Goal: Task Accomplishment & Management: Manage account settings

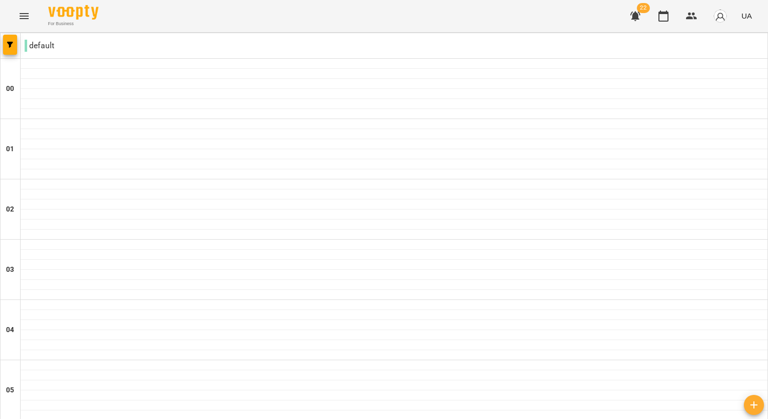
scroll to position [993, 0]
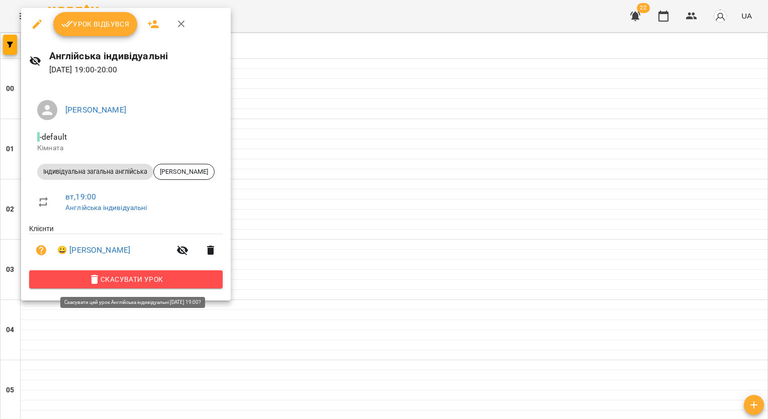
click at [126, 281] on span "Скасувати Урок" at bounding box center [125, 279] width 177 height 12
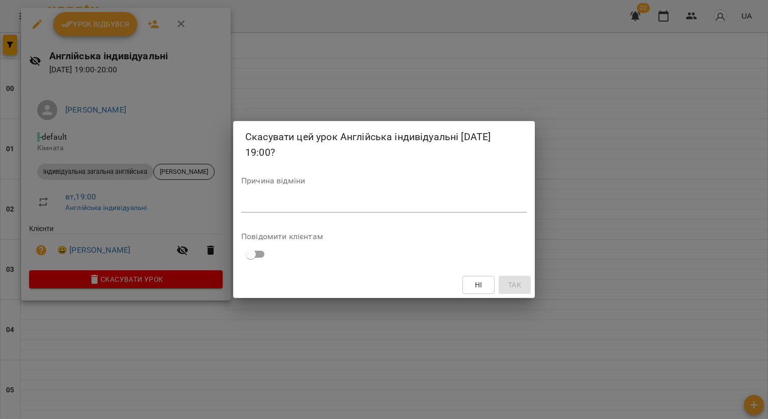
click at [359, 197] on div "*" at bounding box center [384, 205] width 286 height 16
type textarea "**********"
click at [523, 291] on button "Так" at bounding box center [515, 285] width 32 height 18
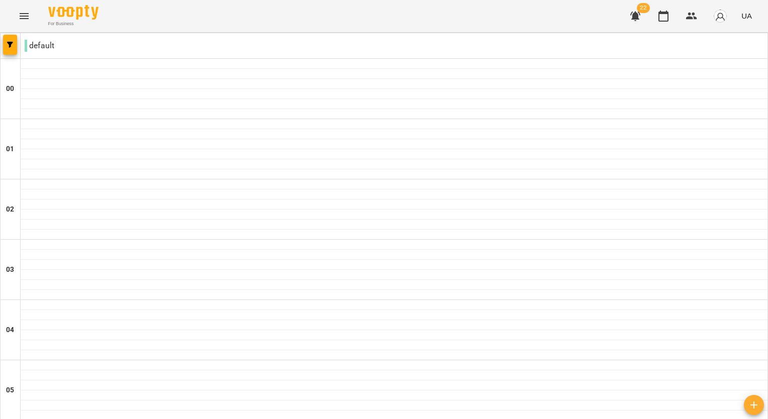
scroll to position [742, 0]
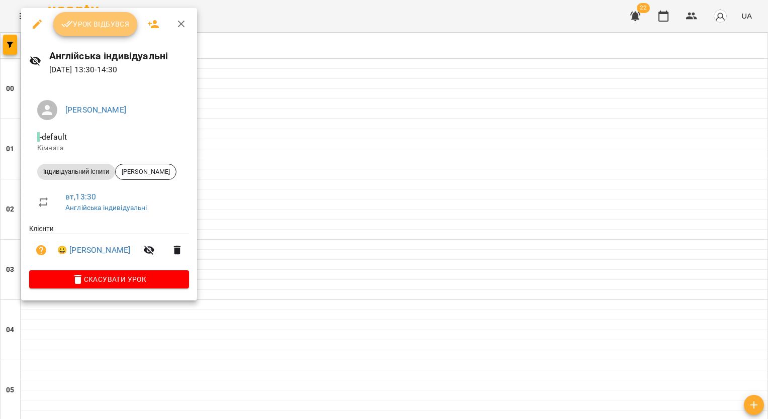
click at [116, 21] on span "Урок відбувся" at bounding box center [95, 24] width 68 height 12
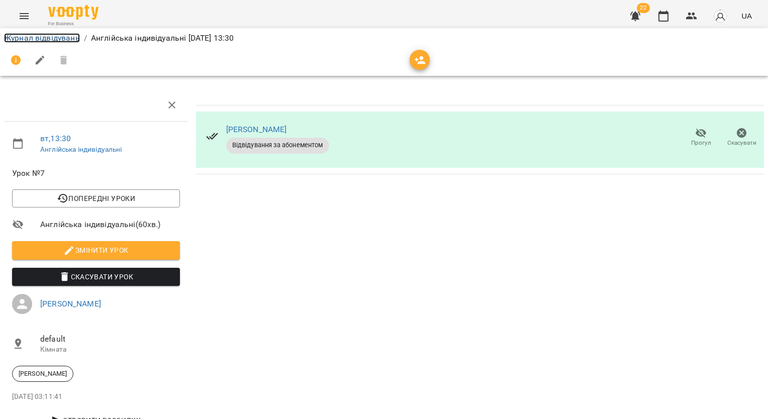
click at [61, 38] on link "Журнал відвідувань" at bounding box center [42, 38] width 76 height 10
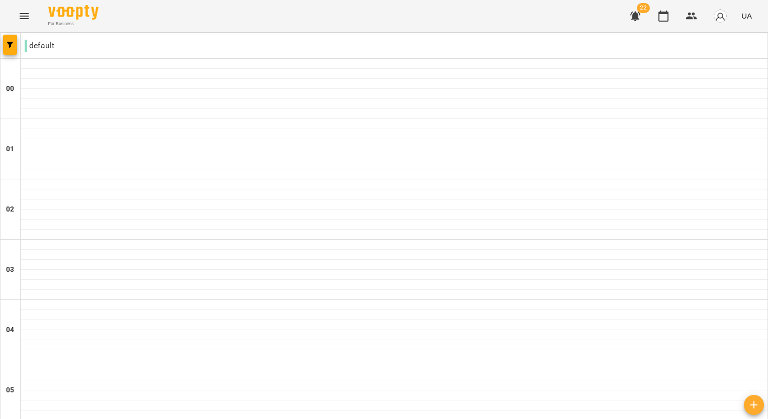
scroll to position [1005, 0]
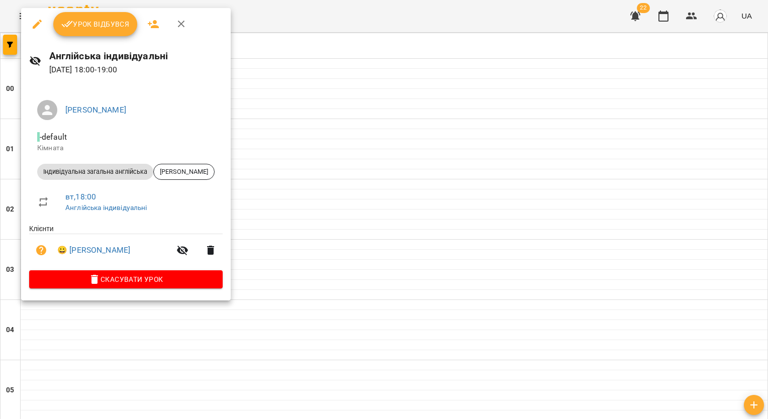
click at [105, 25] on span "Урок відбувся" at bounding box center [95, 24] width 68 height 12
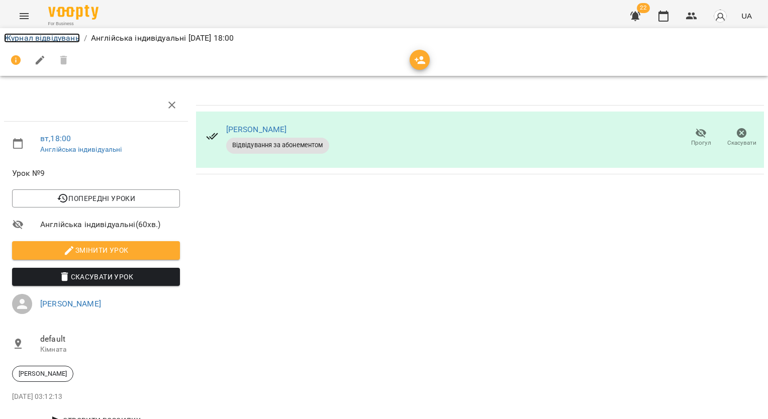
click at [55, 40] on link "Журнал відвідувань" at bounding box center [42, 38] width 76 height 10
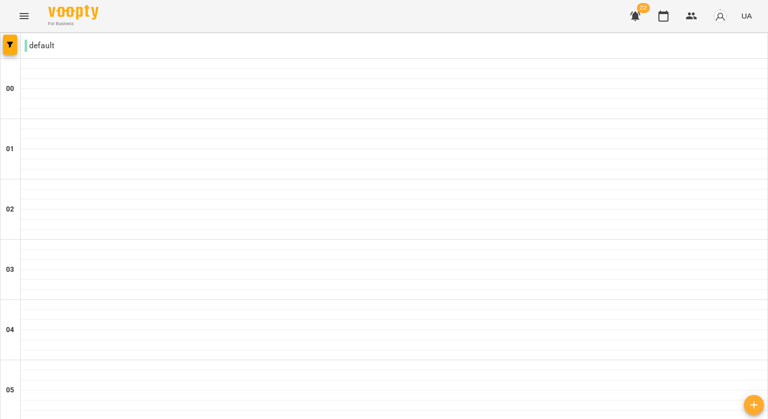
scroll to position [855, 0]
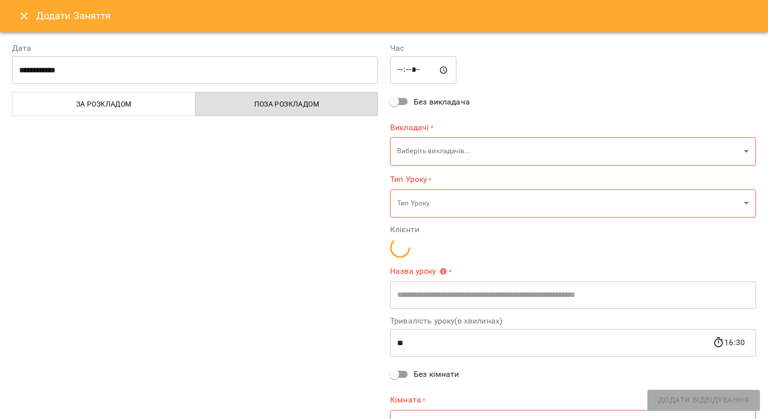
type input "**********"
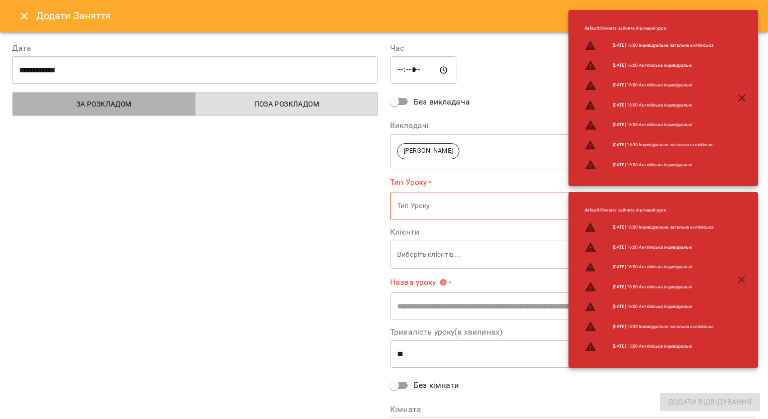
click at [158, 111] on button "За розкладом" at bounding box center [103, 104] width 183 height 24
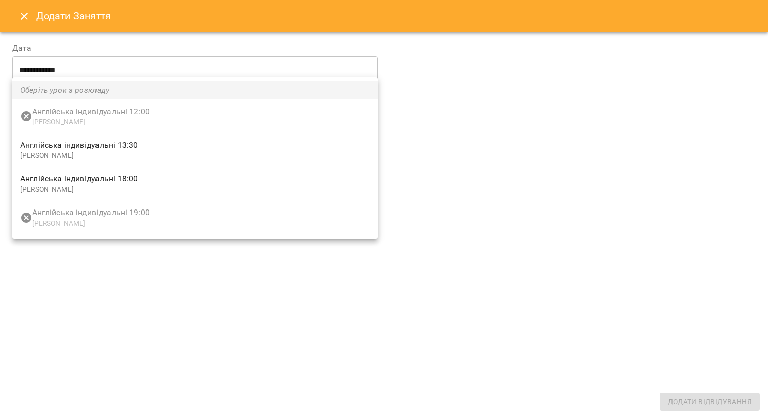
click at [346, 280] on div at bounding box center [384, 209] width 768 height 419
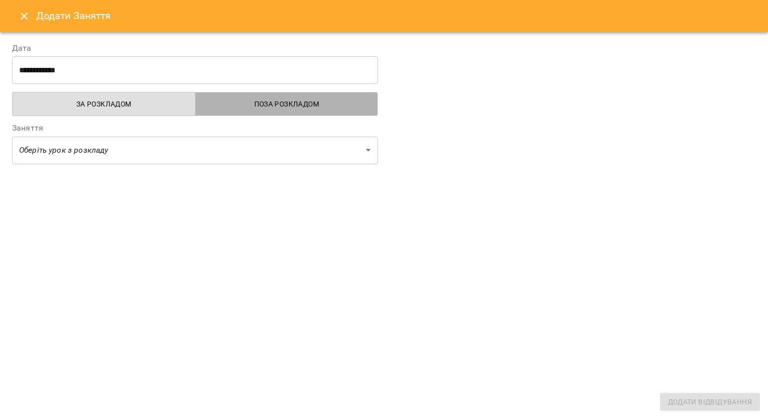
click at [294, 94] on button "Поза розкладом" at bounding box center [286, 104] width 183 height 24
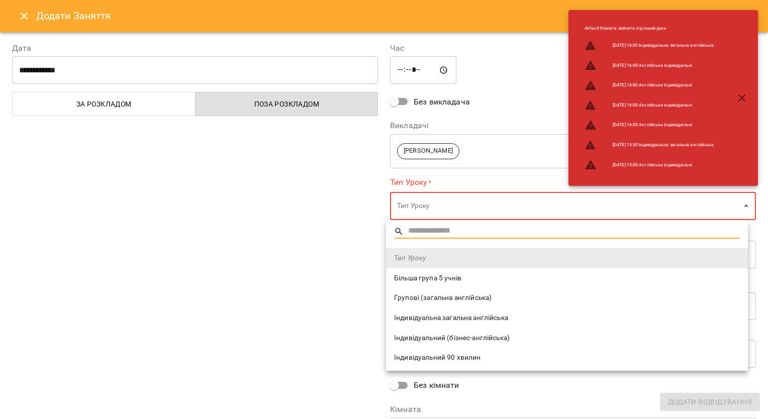
click at [450, 320] on span "Індивідуальна загальна англійська" at bounding box center [567, 318] width 346 height 10
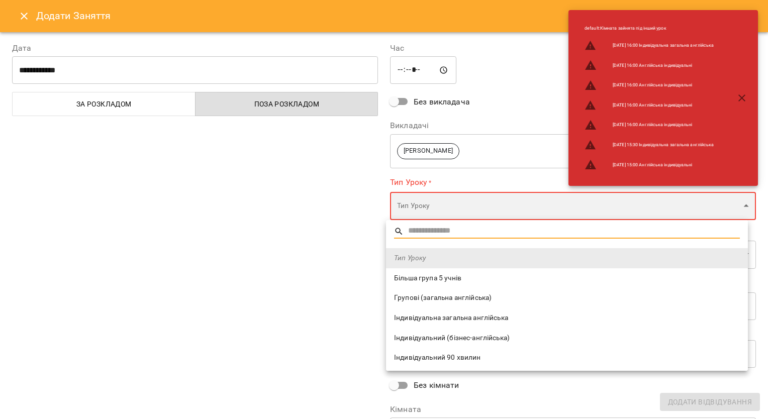
type input "**********"
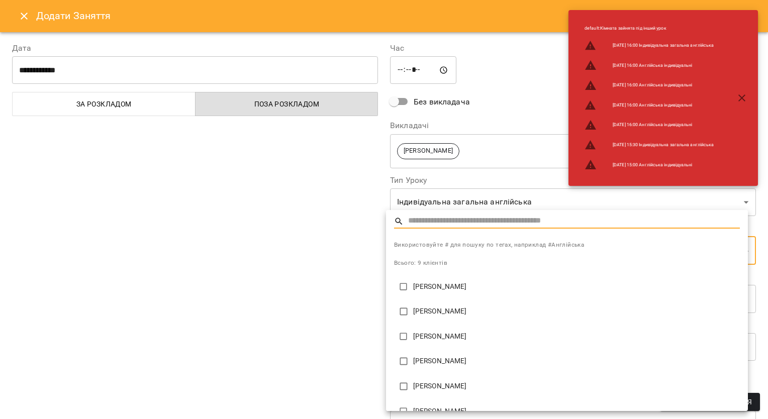
click at [426, 284] on p "[PERSON_NAME]" at bounding box center [576, 287] width 327 height 10
type input "**********"
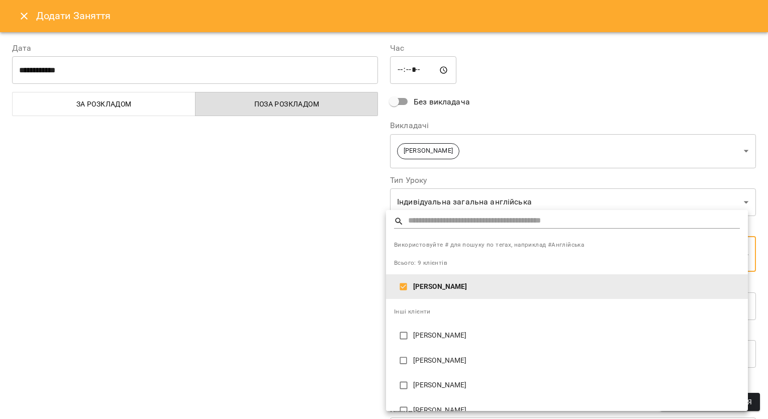
click at [333, 311] on div at bounding box center [384, 209] width 768 height 419
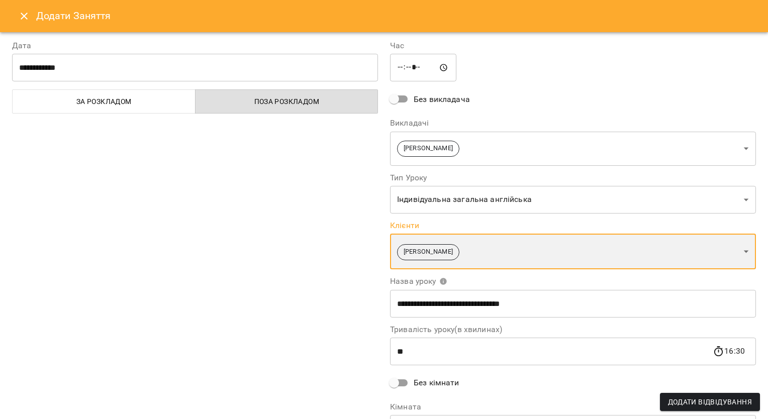
scroll to position [0, 0]
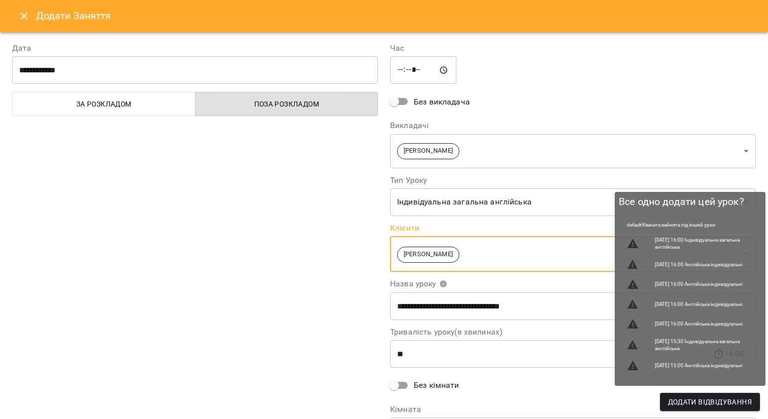
click at [686, 408] on span "Додати Відвідування" at bounding box center [710, 402] width 84 height 12
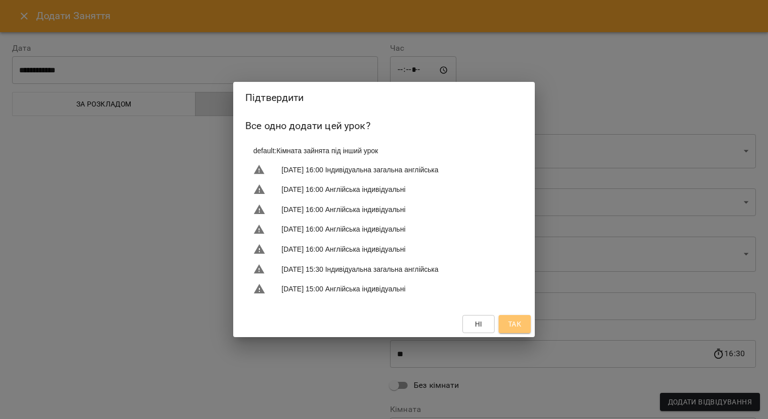
click at [518, 318] on button "Так" at bounding box center [515, 324] width 32 height 18
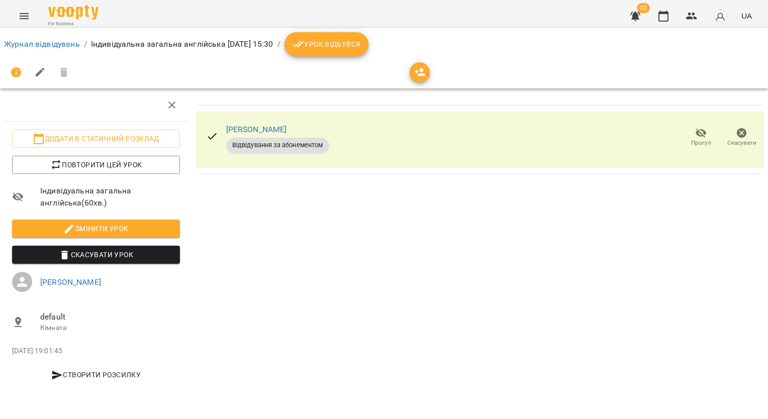
click at [361, 41] on span "Урок відбувся" at bounding box center [327, 44] width 68 height 12
click at [31, 47] on link "Журнал відвідувань" at bounding box center [42, 44] width 76 height 10
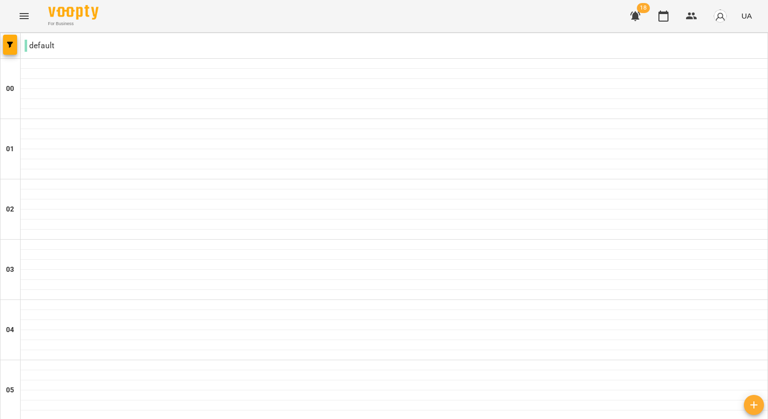
scroll to position [855, 0]
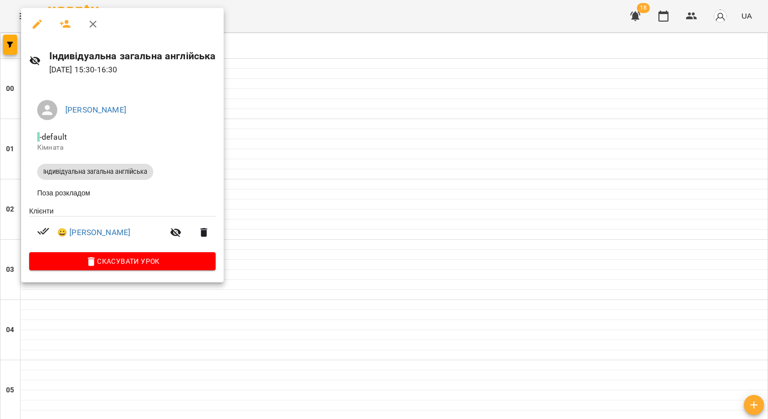
click at [306, 123] on div at bounding box center [384, 209] width 768 height 419
